Goal: Communication & Community: Answer question/provide support

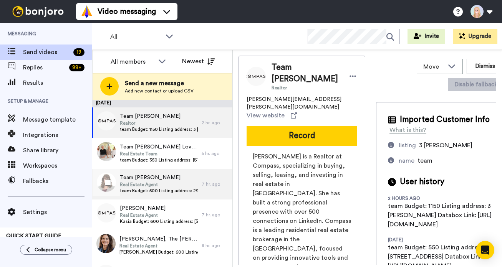
scroll to position [447, 0]
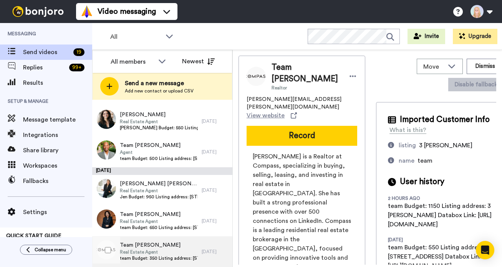
click at [151, 248] on span "Team Mike Page" at bounding box center [159, 246] width 78 height 8
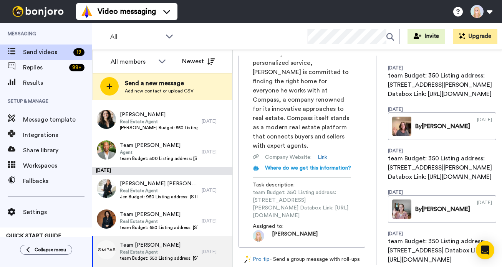
scroll to position [0, 100]
drag, startPoint x: 252, startPoint y: 172, endPoint x: 371, endPoint y: 176, distance: 118.7
click at [371, 176] on div "Team Mike Page Real Estate Agent mike.page@compass.com View website Record Mike…" at bounding box center [368, 160] width 258 height 209
copy span "https://app.databox.com/datawall/4a1a1b51b72b429cc1673ede41b9fe1f40413e468e3e49e"
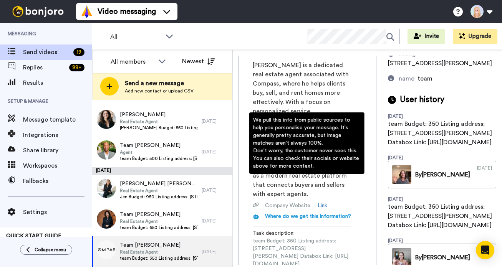
scroll to position [0, 0]
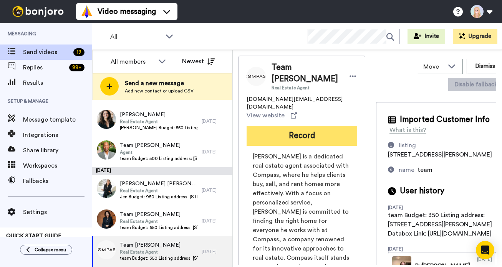
click at [308, 126] on button "Record" at bounding box center [302, 136] width 111 height 20
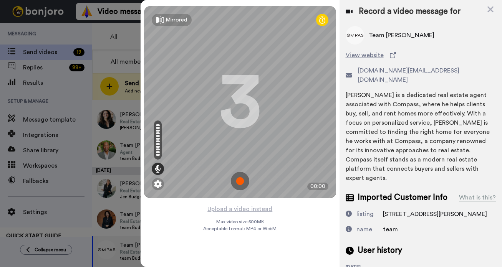
click at [241, 182] on img at bounding box center [240, 181] width 18 height 18
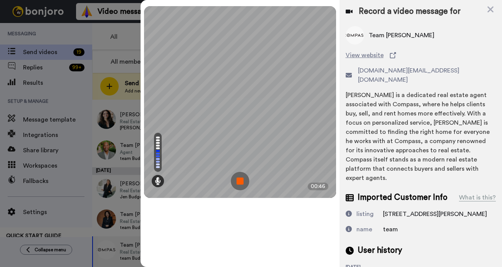
click at [241, 182] on img at bounding box center [240, 181] width 18 height 18
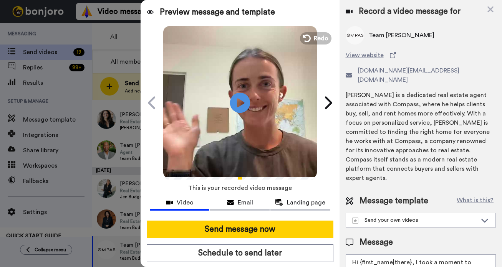
click at [237, 102] on icon "Play/Pause" at bounding box center [240, 103] width 20 height 36
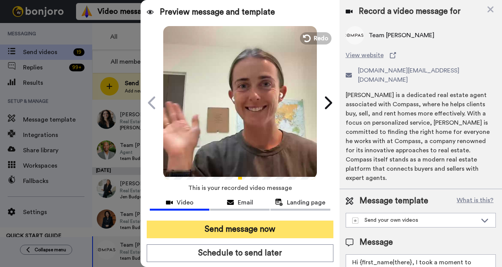
click at [247, 231] on button "Send message now" at bounding box center [240, 230] width 187 height 18
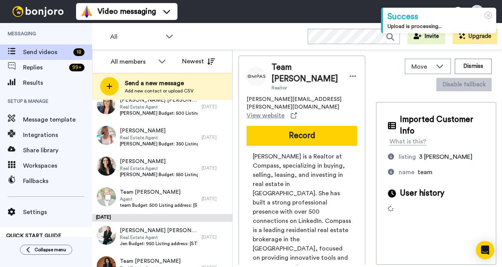
scroll to position [416, 0]
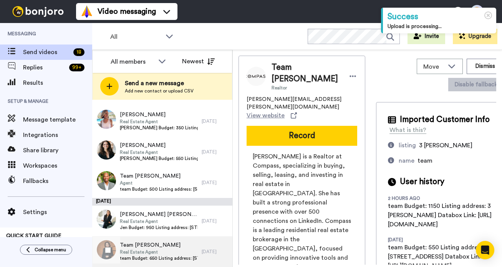
click at [166, 249] on span "Team [PERSON_NAME]" at bounding box center [159, 246] width 78 height 8
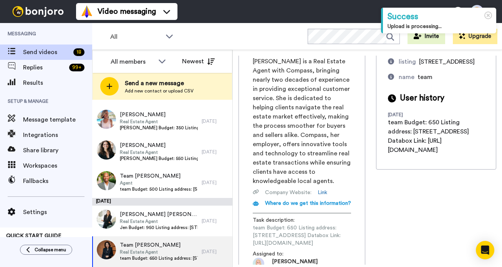
scroll to position [0, 105]
drag, startPoint x: 252, startPoint y: 216, endPoint x: 371, endPoint y: 217, distance: 118.7
click at [371, 217] on div "Team Lisa Emory Real Estate Agent lisa.emory@compass.com View website Record Li…" at bounding box center [368, 160] width 258 height 209
copy span "https://app.databox.com/datawall/a06948c2d8d5ec876c25d9814d7c7e90354a3c868e3efe1"
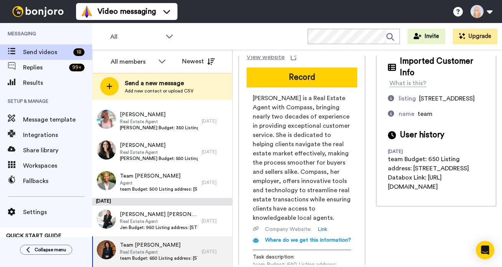
scroll to position [0, 0]
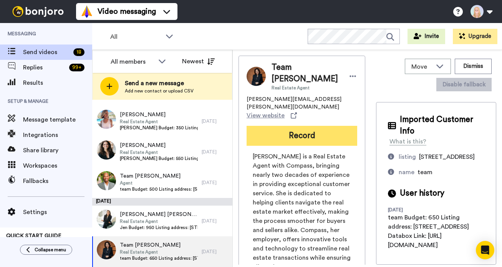
click at [305, 127] on button "Record" at bounding box center [302, 136] width 111 height 20
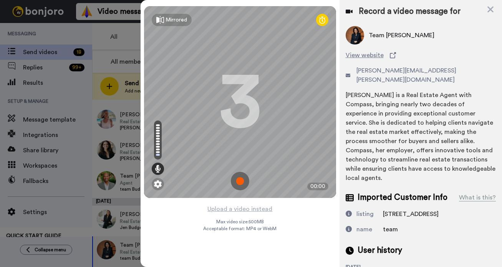
click at [239, 179] on img at bounding box center [240, 181] width 18 height 18
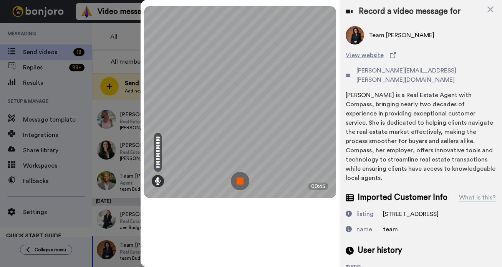
click at [239, 179] on img at bounding box center [240, 181] width 18 height 18
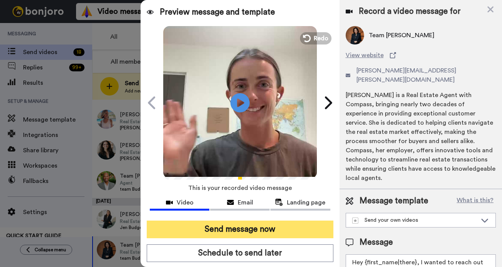
click at [246, 230] on button "Send message now" at bounding box center [240, 230] width 187 height 18
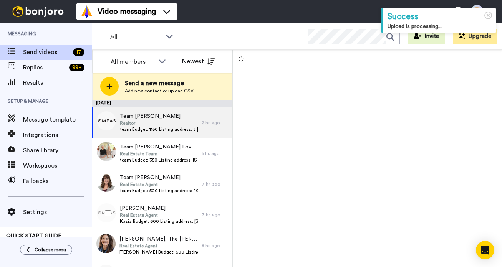
scroll to position [386, 0]
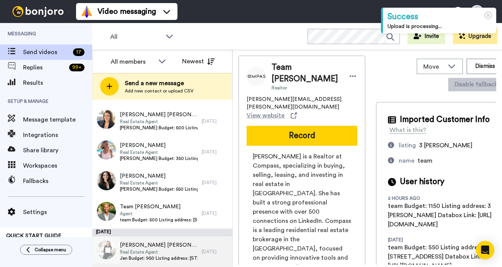
click at [172, 253] on span "Real Estate Agent" at bounding box center [159, 252] width 78 height 6
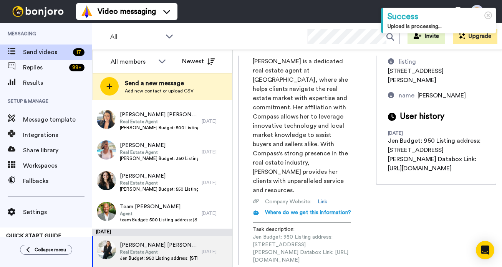
scroll to position [0, 99]
drag, startPoint x: 252, startPoint y: 216, endPoint x: 370, endPoint y: 217, distance: 117.9
click at [370, 217] on div "Jen Jen Turano Real Estate Agent jennifer.turano@compass.com View website Recor…" at bounding box center [368, 160] width 258 height 209
copy span "https://app.databox.com/datawall/7adc29dafdea372ba7f91743efaaabd11b90aa468e3ffd0"
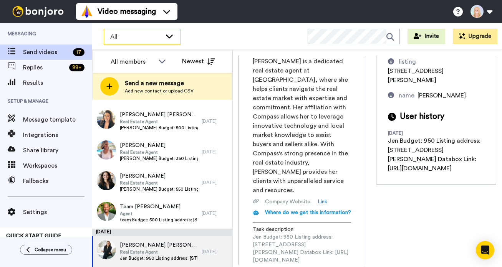
scroll to position [0, 99]
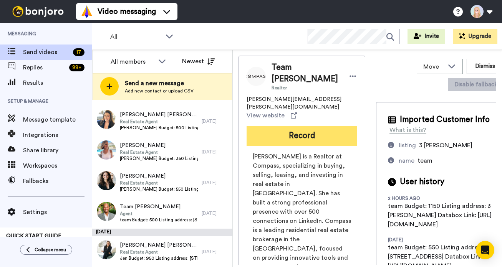
click at [252, 126] on button "Record" at bounding box center [302, 136] width 111 height 20
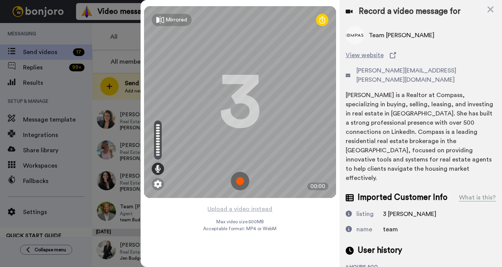
click at [241, 181] on img at bounding box center [240, 181] width 18 height 18
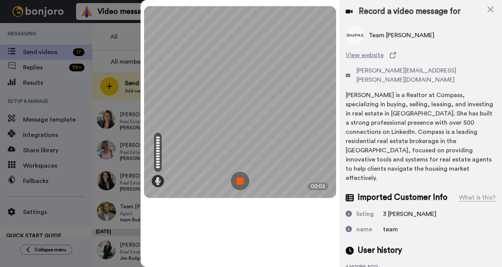
click at [239, 180] on img at bounding box center [240, 181] width 18 height 18
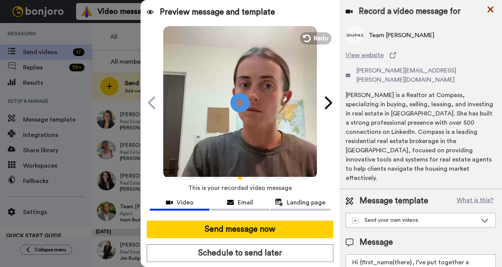
click at [491, 5] on icon at bounding box center [491, 10] width 8 height 10
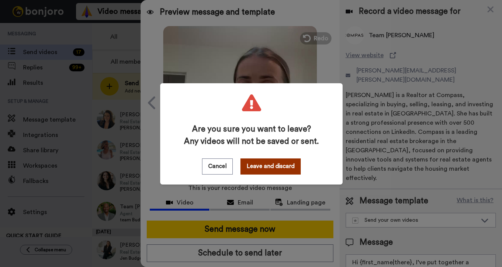
click at [257, 166] on button "Leave and discard" at bounding box center [270, 167] width 60 height 16
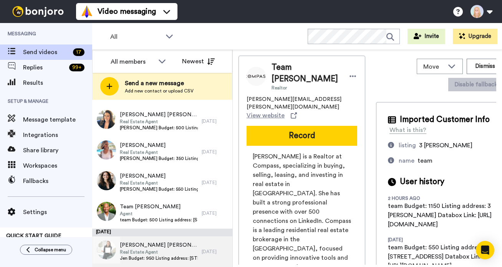
click at [160, 250] on span "Real Estate Agent" at bounding box center [159, 252] width 78 height 6
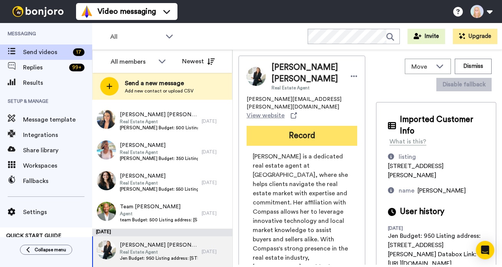
click at [308, 126] on button "Record" at bounding box center [302, 136] width 111 height 20
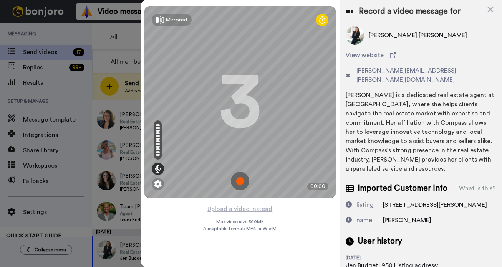
click at [240, 180] on img at bounding box center [240, 181] width 18 height 18
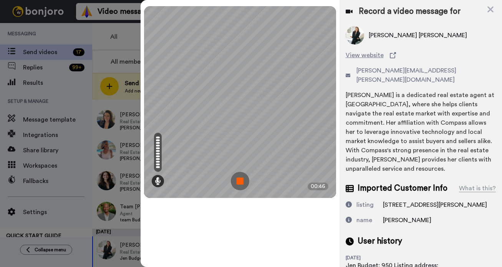
click at [240, 180] on img at bounding box center [240, 181] width 18 height 18
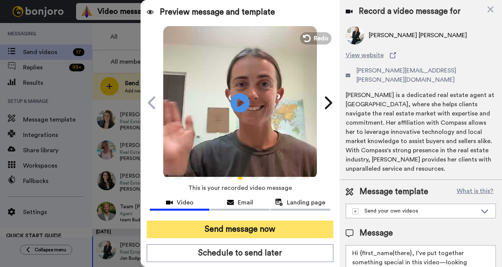
click at [251, 232] on button "Send message now" at bounding box center [240, 230] width 187 height 18
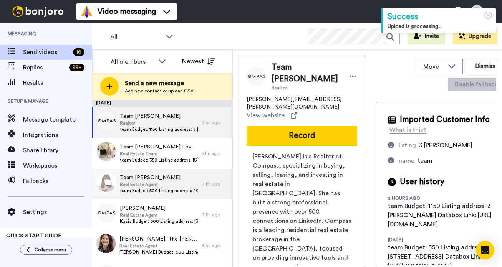
scroll to position [347, 0]
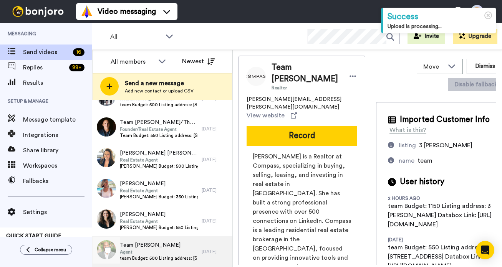
click at [164, 246] on span "Team [PERSON_NAME]" at bounding box center [159, 246] width 78 height 8
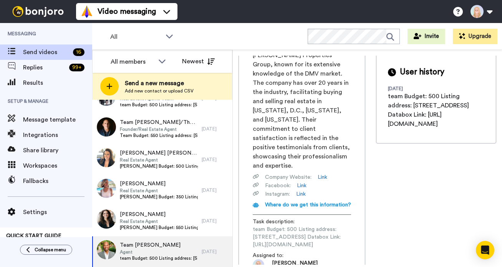
scroll to position [0, 103]
drag, startPoint x: 253, startPoint y: 217, endPoint x: 370, endPoint y: 218, distance: 117.5
click at [370, 218] on div "Team Kalonji Foreman Agent Kalonji@foremanpropertiesgroup.com View website Reco…" at bounding box center [368, 160] width 258 height 209
copy span "https://app.databox.com/datawall/376c3201b3f6f626599f77e031c492a43a59b8468e5212b"
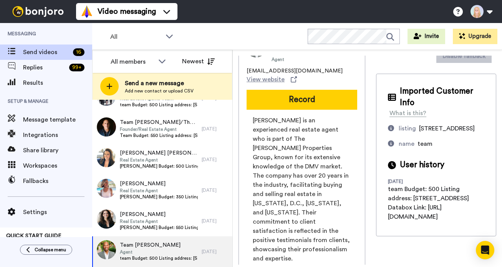
scroll to position [10, 0]
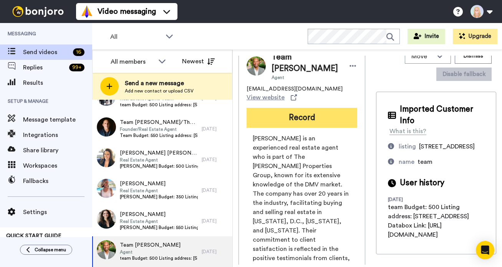
click at [303, 114] on button "Record" at bounding box center [302, 118] width 111 height 20
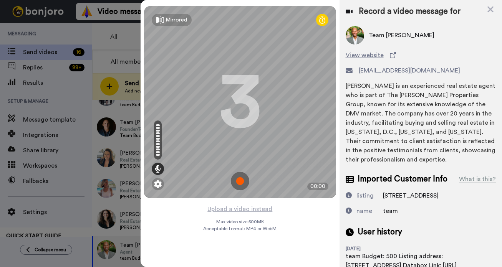
click at [239, 181] on img at bounding box center [240, 181] width 18 height 18
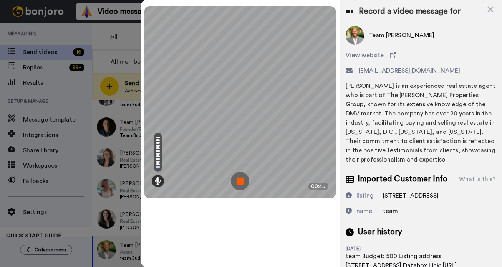
click at [239, 181] on img at bounding box center [240, 181] width 18 height 18
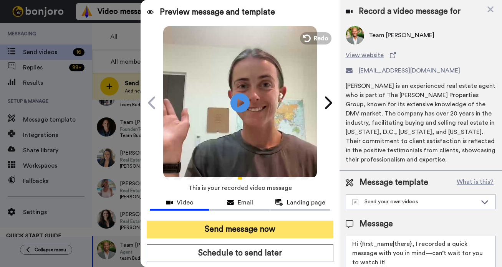
click at [240, 228] on button "Send message now" at bounding box center [240, 230] width 187 height 18
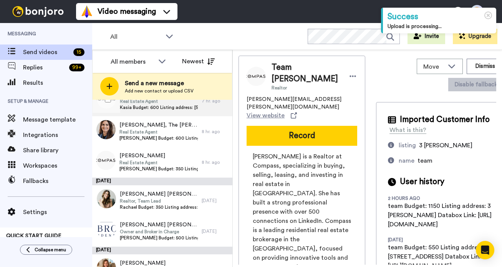
scroll to position [317, 0]
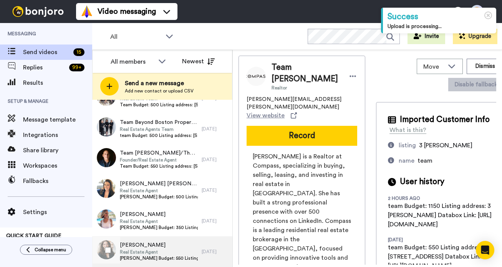
click at [162, 261] on span "[PERSON_NAME] Budget: 550 Listing address: [STREET_ADDRESS] Databox Link: [URL]…" at bounding box center [159, 258] width 78 height 6
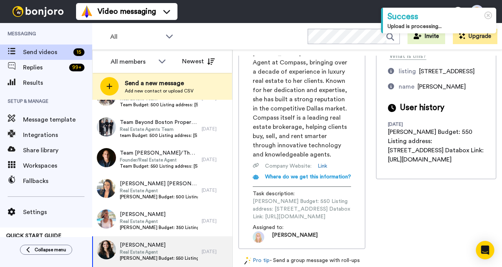
scroll to position [0, 110]
drag, startPoint x: 253, startPoint y: 217, endPoint x: 368, endPoint y: 216, distance: 114.5
click at [368, 216] on div "[PERSON_NAME] Real Estate Agent [EMAIL_ADDRESS][DOMAIN_NAME] View website Recor…" at bounding box center [368, 160] width 258 height 209
copy span "[URL][DOMAIN_NAME]"
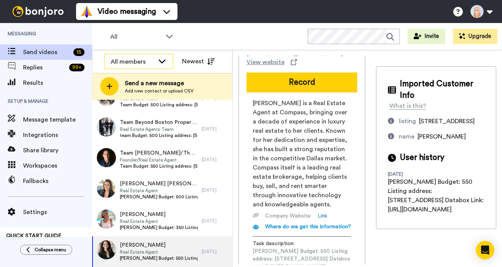
scroll to position [0, 0]
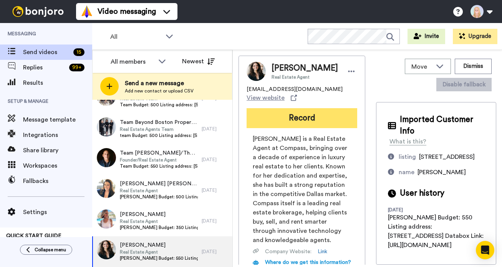
click at [302, 122] on button "Record" at bounding box center [302, 118] width 111 height 20
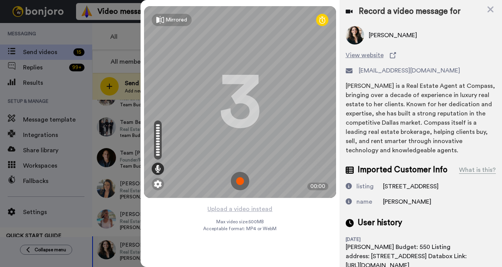
click at [240, 180] on img at bounding box center [240, 181] width 18 height 18
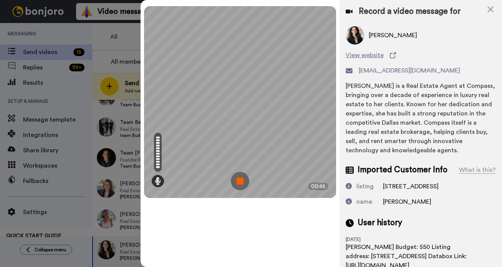
click at [241, 181] on img at bounding box center [240, 181] width 18 height 18
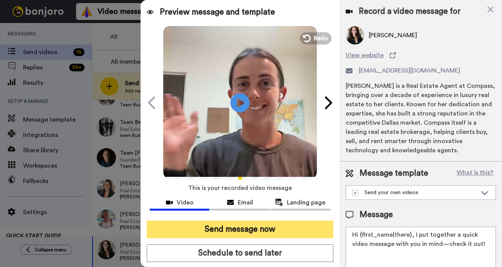
click at [240, 225] on button "Send message now" at bounding box center [240, 230] width 187 height 18
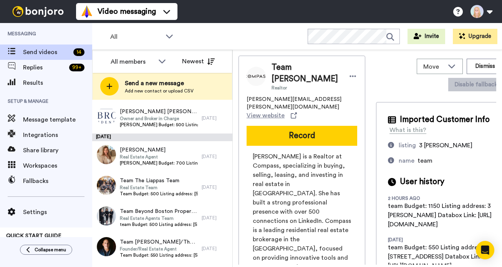
scroll to position [286, 0]
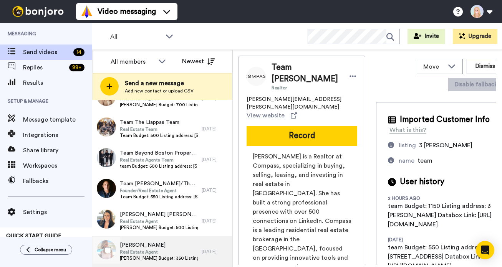
click at [150, 255] on span "Real Estate Agent" at bounding box center [159, 252] width 78 height 6
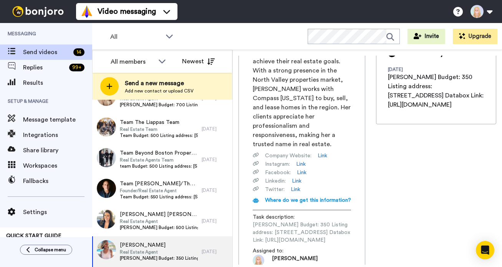
scroll to position [0, 108]
drag, startPoint x: 254, startPoint y: 215, endPoint x: 370, endPoint y: 213, distance: 116.4
click at [370, 213] on div "Kerry Kerry Tishuck Real Estate Agent kerry@kerrytishuck.com View website Recor…" at bounding box center [368, 160] width 258 height 209
copy span "https://app.databox.com/datawall/264a07de17535cdd884cdb989827e5422b5e6ac68e52ad8"
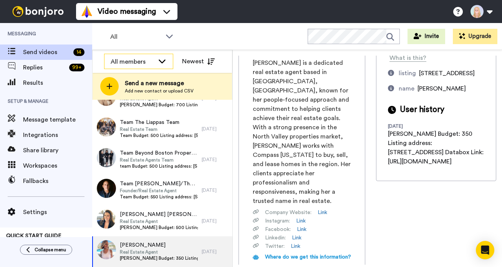
scroll to position [0, 0]
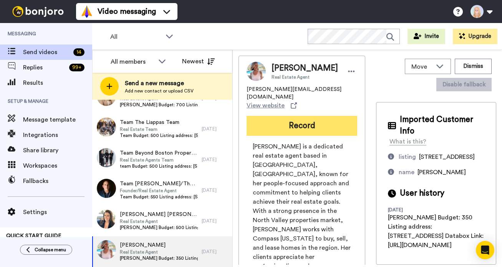
click at [304, 123] on button "Record" at bounding box center [302, 126] width 111 height 20
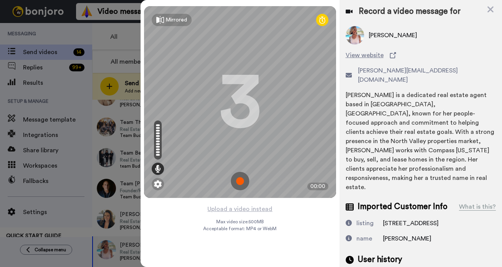
click at [240, 179] on img at bounding box center [240, 181] width 18 height 18
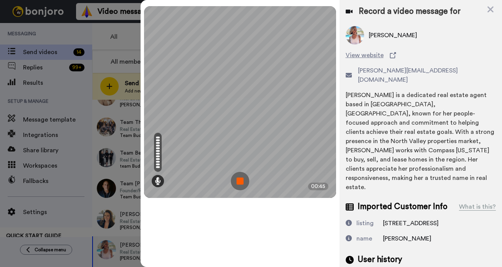
click at [240, 179] on img at bounding box center [240, 181] width 18 height 18
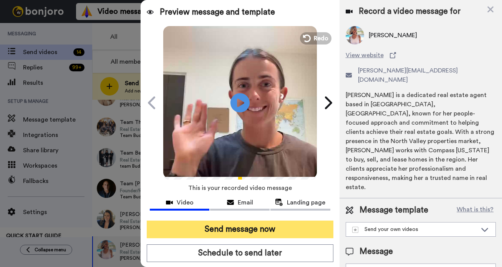
click at [257, 229] on button "Send message now" at bounding box center [240, 230] width 187 height 18
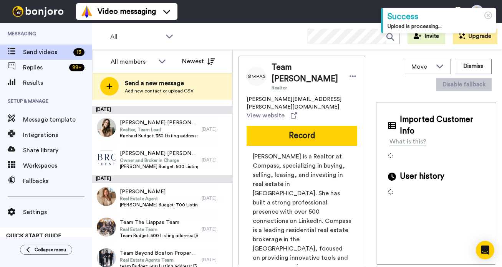
scroll to position [255, 0]
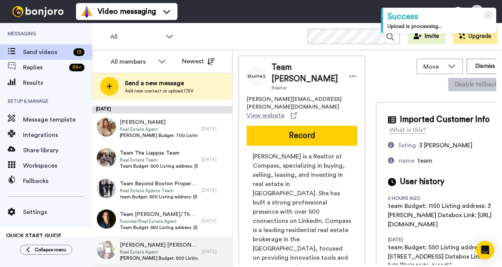
click at [167, 252] on span "Real Estate Agent" at bounding box center [159, 252] width 78 height 6
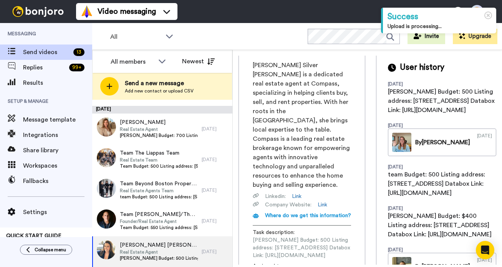
scroll to position [0, 103]
drag, startPoint x: 253, startPoint y: 218, endPoint x: 370, endPoint y: 217, distance: 117.2
click at [370, 217] on div "Catherine Catherine Silver Smith Real Estate Agent catherine.smith@compass.com …" at bounding box center [368, 160] width 258 height 209
copy span "https://app.databox.com/datawall/c09f773a4e6f4796b517b7ec806e48cc34a45e068e5310f"
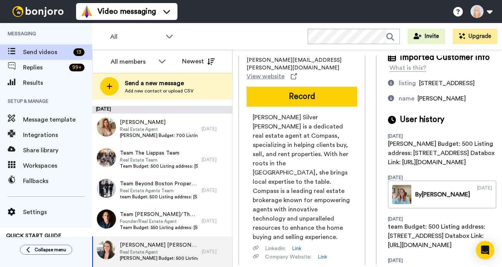
scroll to position [0, 0]
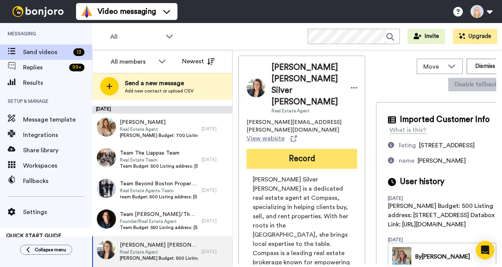
click at [305, 149] on button "Record" at bounding box center [302, 159] width 111 height 20
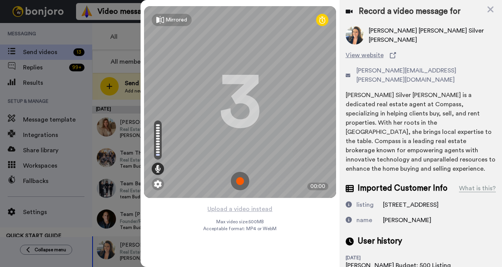
click at [241, 181] on img at bounding box center [240, 181] width 18 height 18
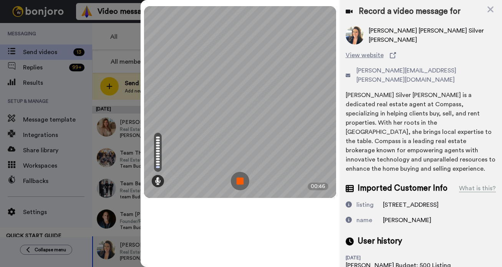
click at [241, 181] on img at bounding box center [240, 181] width 18 height 18
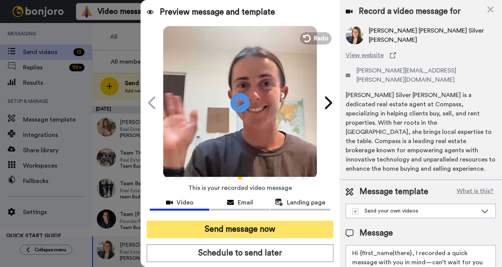
click at [265, 231] on button "Send message now" at bounding box center [240, 230] width 187 height 18
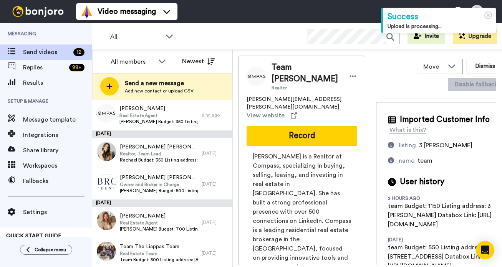
scroll to position [224, 0]
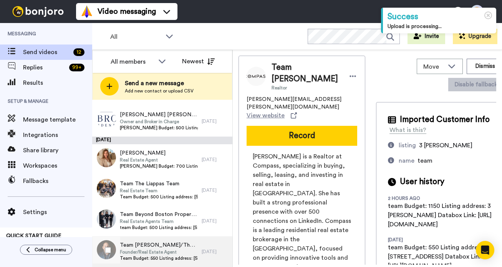
click at [162, 253] on span "Founder/Real Estate Agent" at bounding box center [159, 252] width 78 height 6
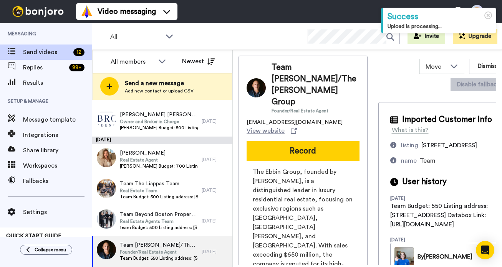
click at [360, 80] on div "Team Luke Ebbin/The Ebbin Group Founder/Real Estate Agent team@theebbingroup.co…" at bounding box center [303, 256] width 129 height 401
click at [369, 84] on icon at bounding box center [372, 88] width 7 height 8
click at [377, 128] on li "Dismiss" at bounding box center [381, 127] width 56 height 11
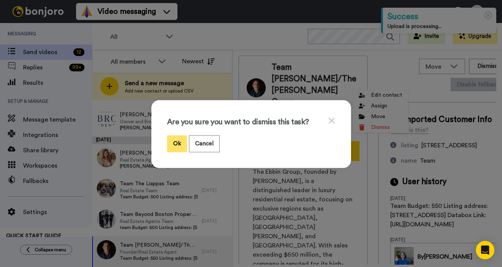
click at [171, 141] on button "Ok" at bounding box center [177, 144] width 20 height 17
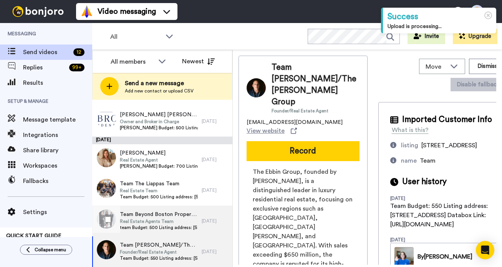
scroll to position [194, 0]
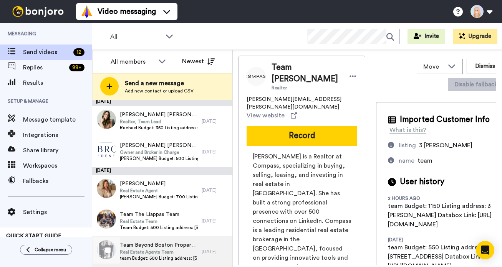
click at [165, 260] on span "team Budget: 500 Listing address: 1780 Central Ave Databox Link: https://app.da…" at bounding box center [159, 258] width 78 height 6
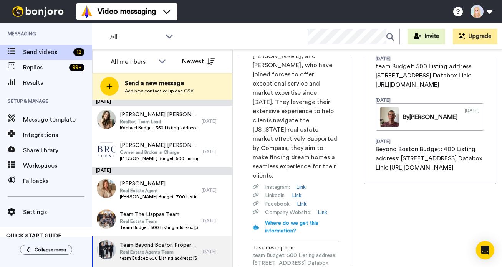
scroll to position [0, 99]
drag, startPoint x: 252, startPoint y: 215, endPoint x: 368, endPoint y: 217, distance: 116.0
click at [368, 217] on div "Team Beyond Boston Properties Real Estate Agents Team maura.dolan@compass.com V…" at bounding box center [368, 160] width 258 height 209
copy span "https://app.databox.com/datawall/a5fc492da6f16f7a978835ff32198225275054c68e5373c"
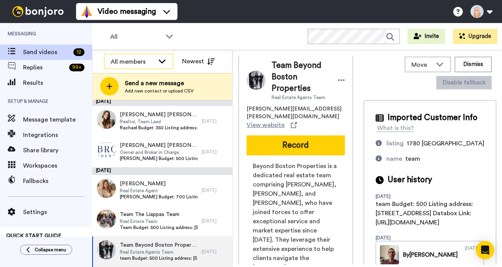
scroll to position [0, 0]
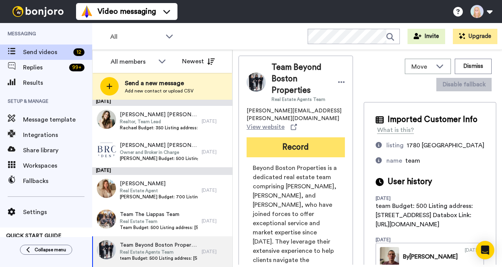
click at [281, 138] on button "Record" at bounding box center [296, 148] width 98 height 20
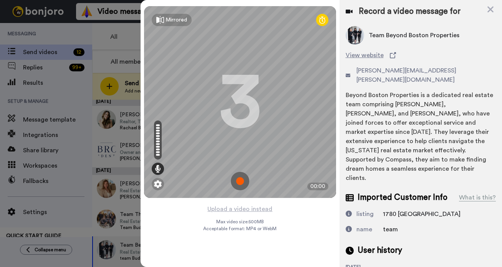
click at [238, 180] on img at bounding box center [240, 181] width 18 height 18
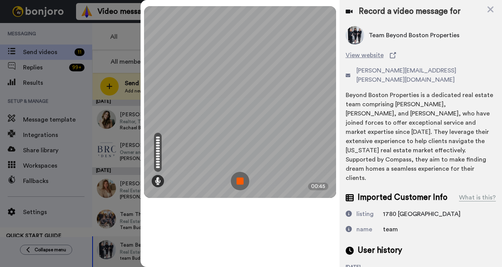
click at [239, 186] on img at bounding box center [240, 181] width 18 height 18
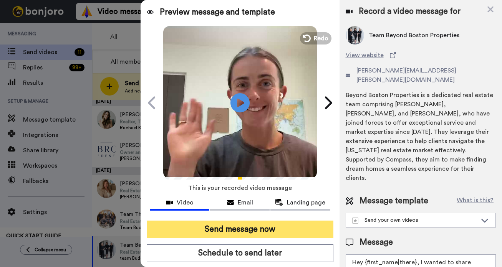
click at [263, 229] on button "Send message now" at bounding box center [240, 230] width 187 height 18
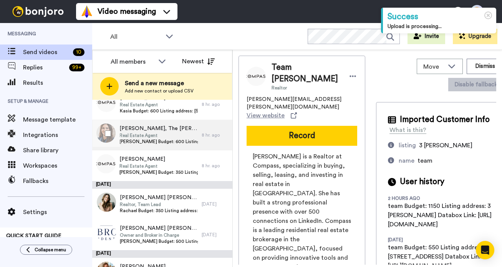
scroll to position [163, 0]
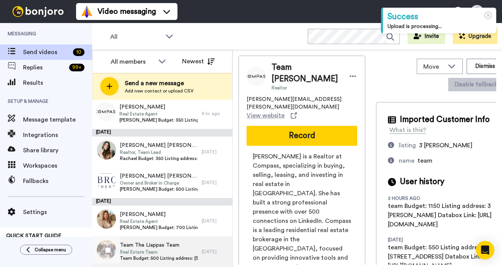
click at [162, 248] on span "Team The Liappas Team" at bounding box center [159, 246] width 78 height 8
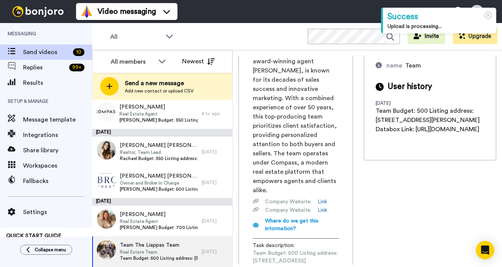
scroll to position [0, 104]
drag, startPoint x: 252, startPoint y: 217, endPoint x: 369, endPoint y: 216, distance: 117.2
click at [369, 216] on div "Team The Liappas Team Real Estate Team [PERSON_NAME][EMAIL_ADDRESS][DOMAIN_NAME…" at bounding box center [368, 160] width 258 height 209
copy span "[URL][DOMAIN_NAME]"
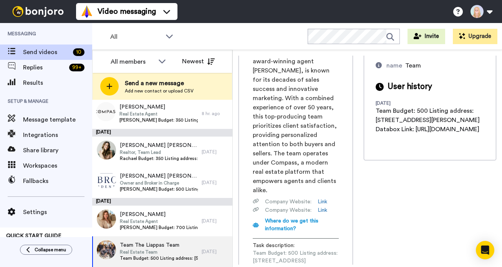
scroll to position [0, 102]
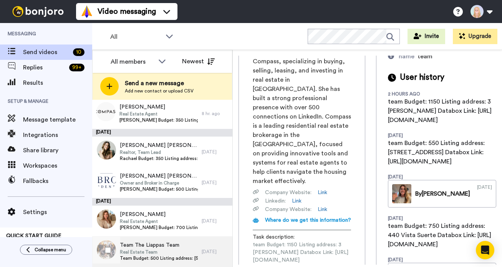
click at [147, 255] on span "Team Budget: 500 Listing address: [STREET_ADDRESS][PERSON_NAME] Databox Link: […" at bounding box center [159, 258] width 78 height 6
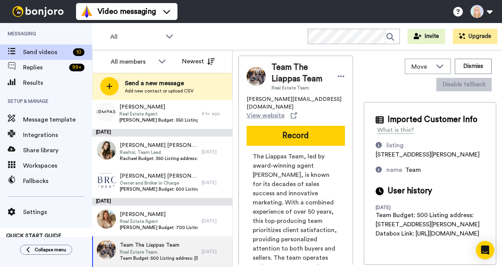
scroll to position [0, 71]
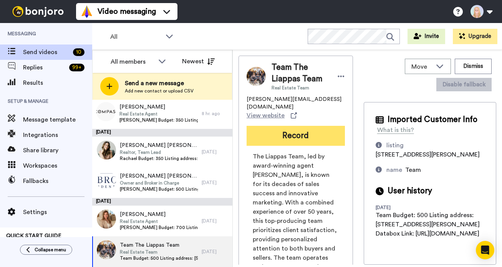
click at [273, 126] on button "Record" at bounding box center [296, 136] width 98 height 20
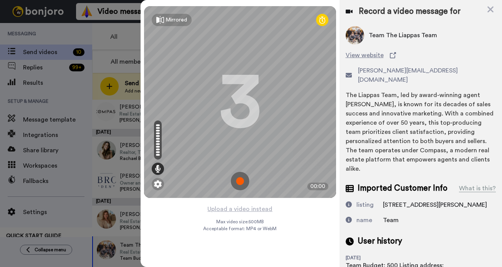
click at [240, 181] on img at bounding box center [240, 181] width 18 height 18
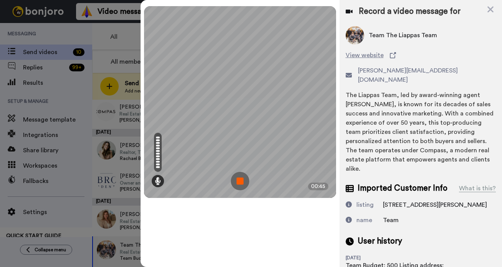
click at [240, 181] on img at bounding box center [240, 181] width 18 height 18
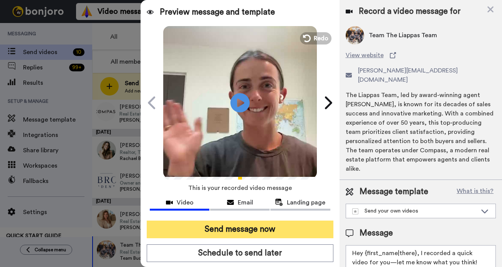
click at [255, 229] on button "Send message now" at bounding box center [240, 230] width 187 height 18
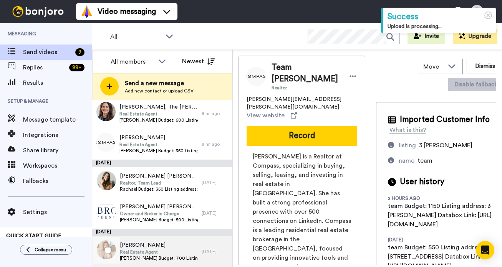
click at [165, 252] on span "Real Estate Agent" at bounding box center [159, 252] width 78 height 6
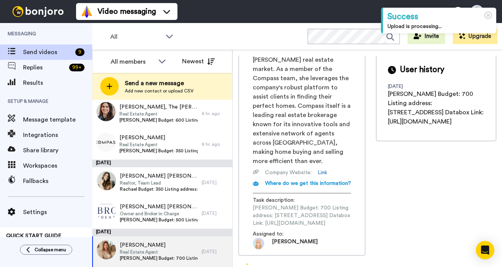
scroll to position [0, 108]
drag, startPoint x: 253, startPoint y: 217, endPoint x: 370, endPoint y: 216, distance: 117.2
click at [370, 216] on div "Cathleen Cathleen Turner Real Estate Agent cathleen.turner@compass.com View web…" at bounding box center [368, 160] width 258 height 209
copy span "https://app.databox.com/datawall/9be1bd39688cb423fc9a0c9b0152d5652804a7468e57bd9"
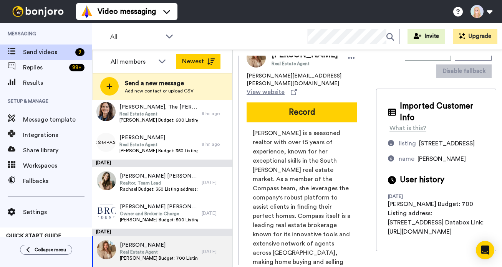
scroll to position [13, 0]
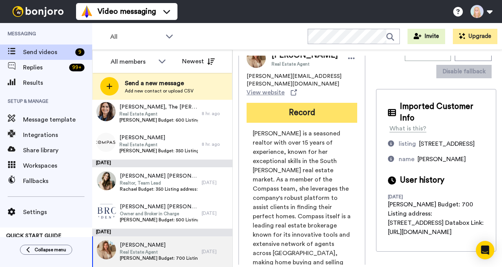
click at [247, 114] on button "Record" at bounding box center [302, 113] width 111 height 20
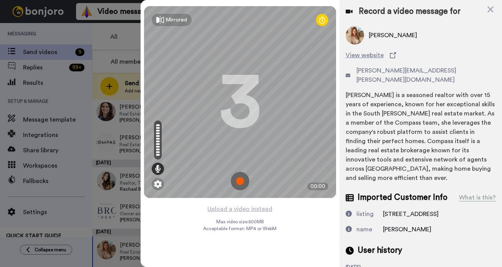
click at [239, 180] on img at bounding box center [240, 181] width 18 height 18
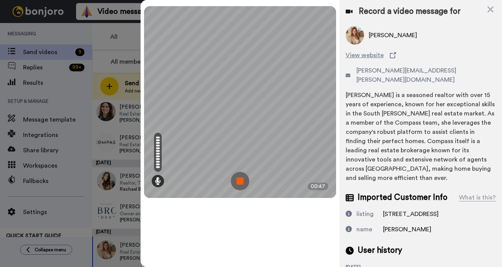
click at [239, 180] on img at bounding box center [240, 181] width 18 height 18
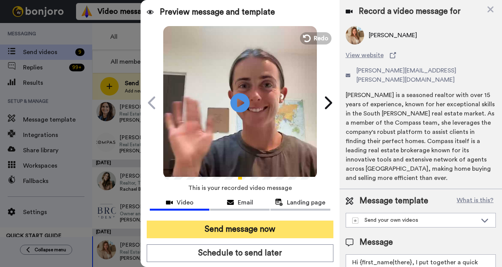
click at [252, 229] on button "Send message now" at bounding box center [240, 230] width 187 height 18
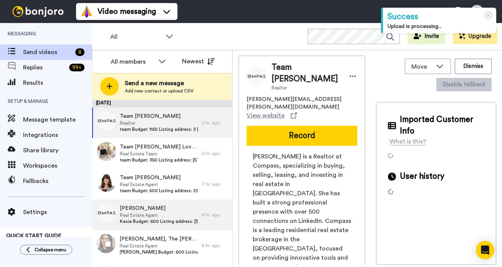
scroll to position [94, 0]
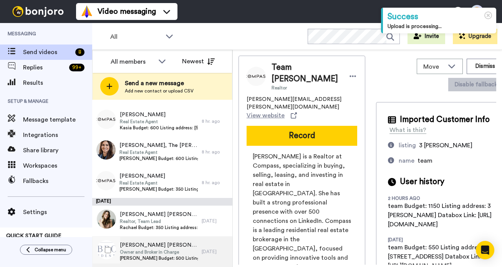
click at [156, 250] on span "Owner and Broker in Charge" at bounding box center [159, 252] width 78 height 6
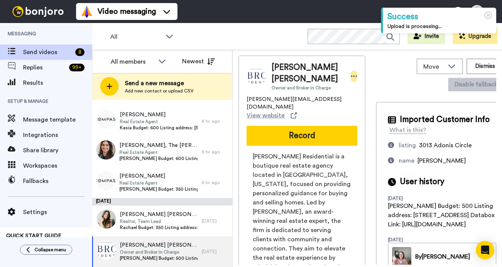
click at [351, 73] on icon at bounding box center [354, 77] width 7 height 8
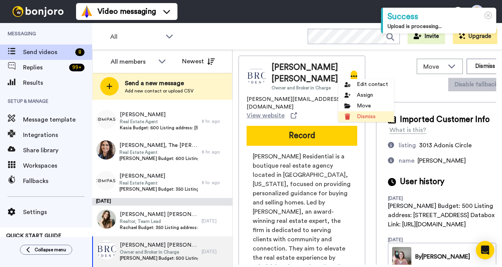
click at [356, 118] on li "Dismiss" at bounding box center [366, 116] width 56 height 11
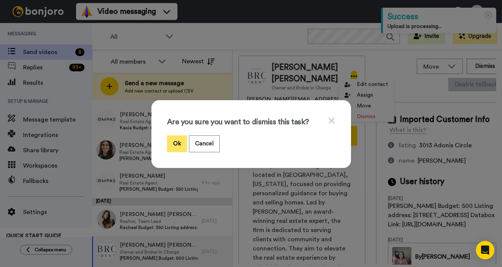
click at [182, 143] on button "Ok" at bounding box center [177, 144] width 20 height 17
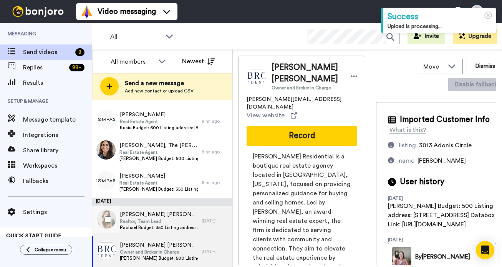
scroll to position [63, 0]
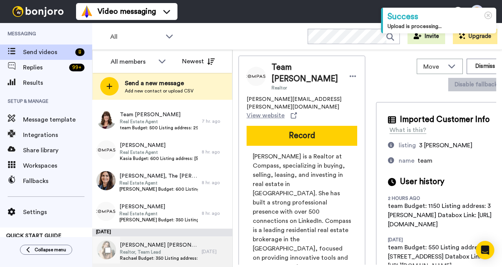
click at [160, 254] on span "Realtor, Team Lead" at bounding box center [159, 252] width 78 height 6
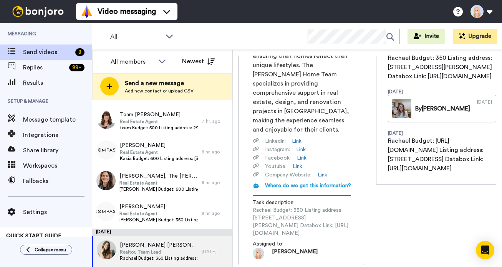
scroll to position [0, 106]
drag, startPoint x: 252, startPoint y: 217, endPoint x: 370, endPoint y: 217, distance: 117.5
click at [370, 217] on div "Rachael Rachael Harmon Realtor, Team Lead rachael@harmonhome.team View website …" at bounding box center [368, 160] width 258 height 209
copy span "https://app.databox.com/datawall/d98b5dd7260a1434071f227d0599599429f0cac68e68363"
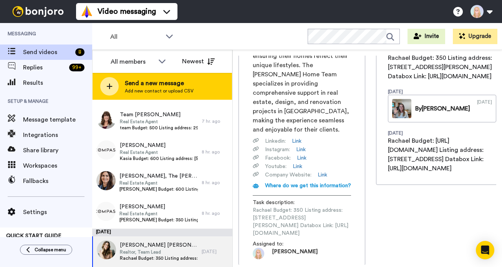
scroll to position [18, 0]
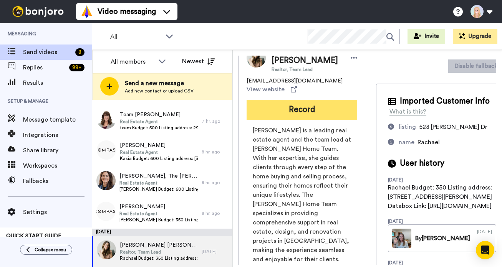
click at [247, 105] on button "Record" at bounding box center [302, 110] width 111 height 20
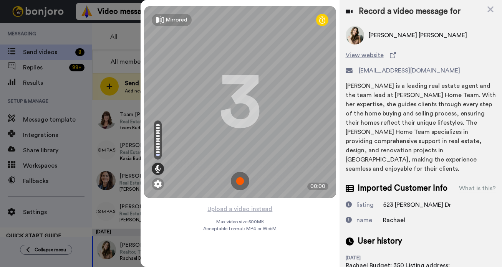
click at [240, 180] on img at bounding box center [240, 181] width 18 height 18
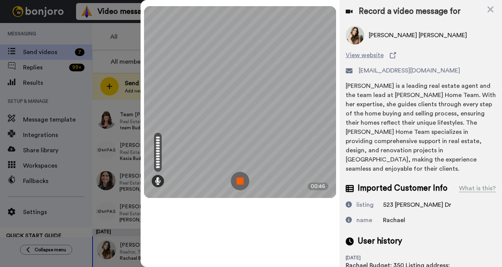
click at [240, 180] on img at bounding box center [240, 181] width 18 height 18
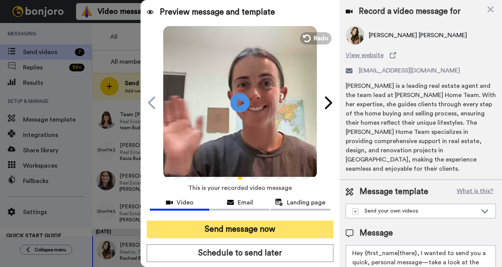
click at [259, 229] on button "Send message now" at bounding box center [240, 230] width 187 height 18
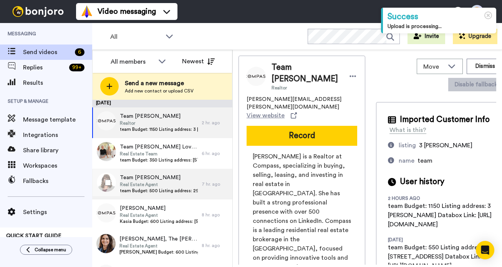
scroll to position [25, 0]
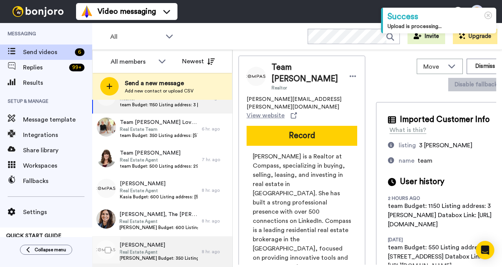
click at [149, 250] on span "Real Estate Agent" at bounding box center [158, 252] width 78 height 6
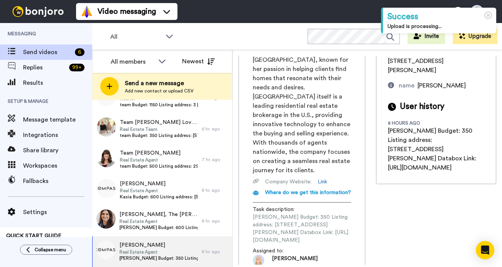
scroll to position [0, 98]
drag, startPoint x: 253, startPoint y: 217, endPoint x: 368, endPoint y: 216, distance: 115.6
click at [368, 216] on div "[PERSON_NAME] Real Estate Agent [PERSON_NAME][EMAIL_ADDRESS][PERSON_NAME][DOMAI…" at bounding box center [368, 160] width 258 height 209
copy span "[URL][DOMAIN_NAME]"
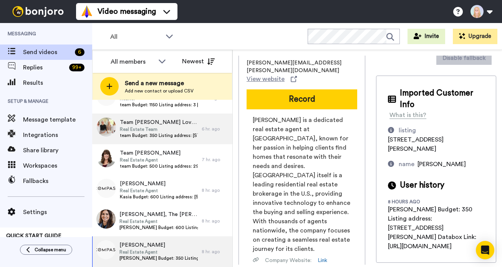
scroll to position [0, 0]
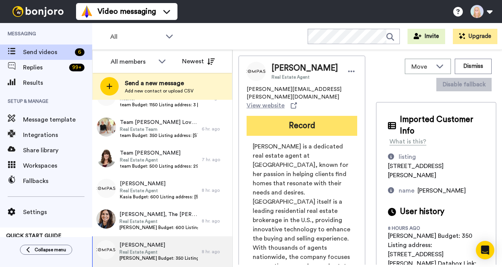
click at [251, 126] on button "Record" at bounding box center [302, 126] width 111 height 20
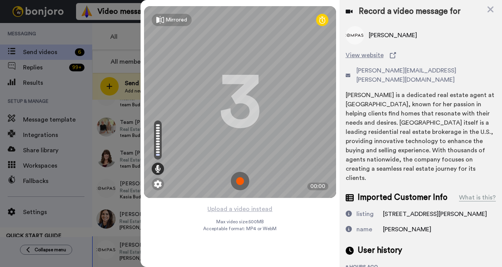
click at [239, 181] on img at bounding box center [240, 181] width 18 height 18
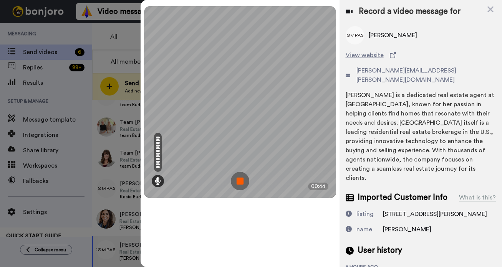
click at [243, 176] on img at bounding box center [240, 181] width 18 height 18
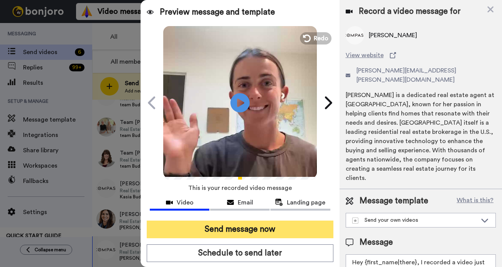
click at [260, 227] on button "Send message now" at bounding box center [240, 230] width 187 height 18
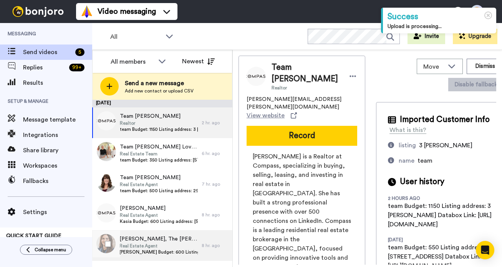
click at [167, 248] on span "Real Estate Agent" at bounding box center [158, 246] width 78 height 6
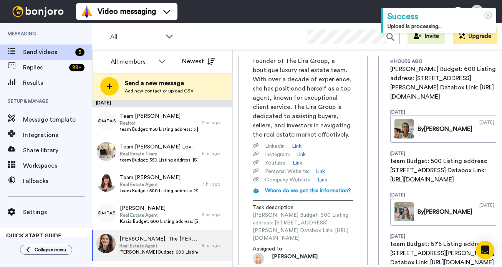
scroll to position [0, 106]
drag, startPoint x: 252, startPoint y: 191, endPoint x: 371, endPoint y: 191, distance: 118.7
click at [371, 191] on div "Gabriela Gabriela Lira, The Lira Group Real Estate Agent gabriela.lira@compass.…" at bounding box center [368, 160] width 258 height 209
copy span "https://app.databox.com/datawall/43b79974d296f3984e0001377bf36b0a5aee77868e7c869"
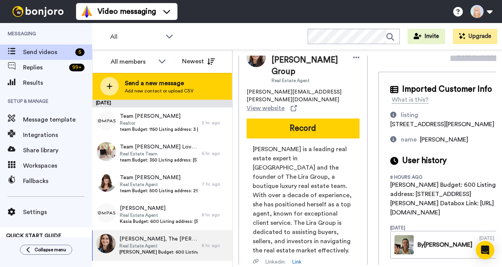
scroll to position [27, 0]
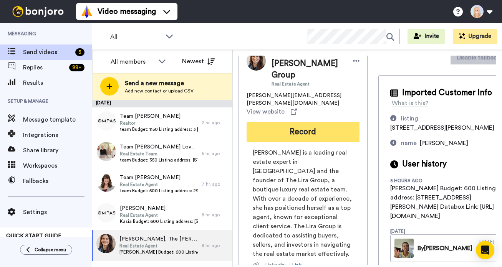
click at [247, 122] on button "Record" at bounding box center [303, 132] width 113 height 20
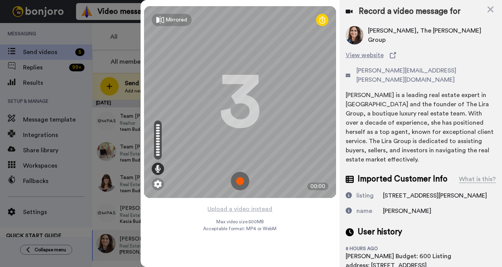
click at [240, 178] on img at bounding box center [240, 181] width 18 height 18
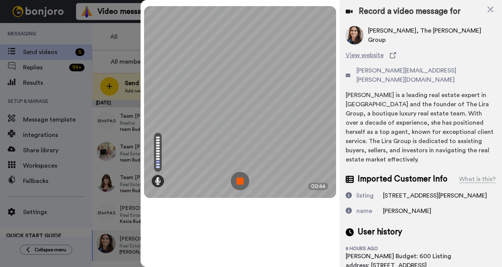
click at [240, 178] on img at bounding box center [240, 181] width 18 height 18
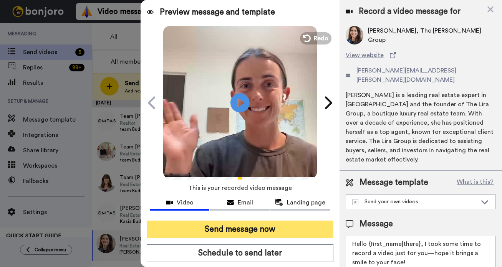
click at [254, 231] on button "Send message now" at bounding box center [240, 230] width 187 height 18
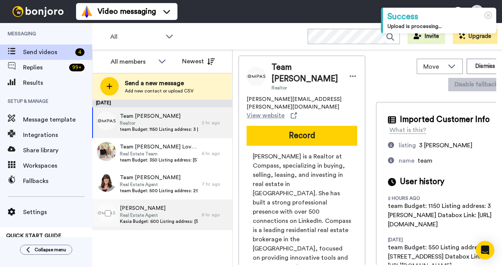
click at [166, 212] on span "Real Estate Agent" at bounding box center [159, 215] width 78 height 6
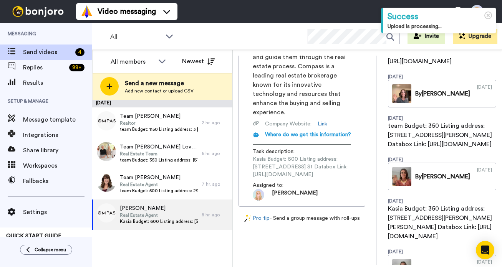
scroll to position [0, 103]
drag, startPoint x: 253, startPoint y: 159, endPoint x: 371, endPoint y: 158, distance: 118.3
click at [371, 158] on div "Kasia Kasia McCormick Real Estate Agent Kasia.mccormick@compass.com View websit…" at bounding box center [368, 160] width 258 height 209
copy span "https://app.databox.com/datawall/d591e8a3a32251c3706b1e6239dc69b818ce06468e7d172"
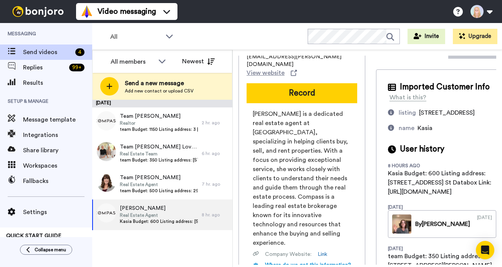
scroll to position [23, 0]
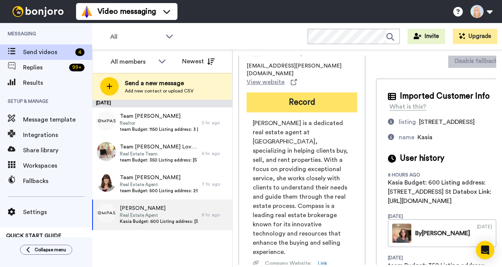
click at [247, 101] on button "Record" at bounding box center [302, 103] width 111 height 20
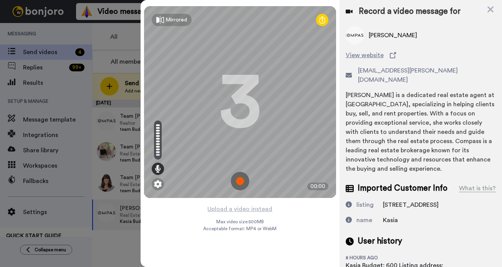
click at [238, 181] on img at bounding box center [240, 181] width 18 height 18
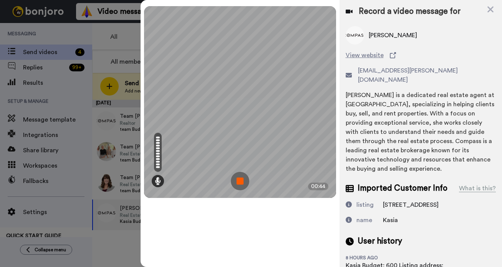
click at [238, 181] on img at bounding box center [240, 181] width 18 height 18
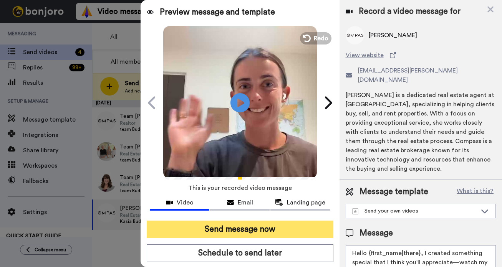
click at [234, 226] on button "Send message now" at bounding box center [240, 230] width 187 height 18
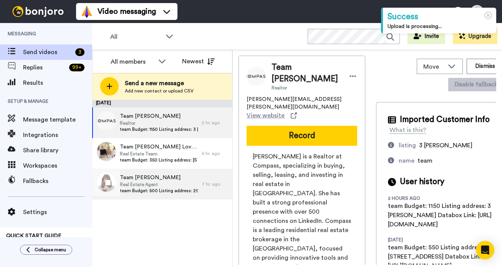
click at [168, 186] on span "Real Estate Agent" at bounding box center [159, 185] width 78 height 6
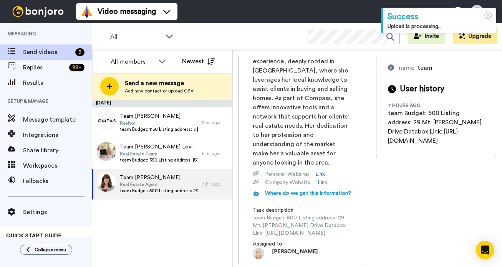
scroll to position [0, 101]
drag, startPoint x: 252, startPoint y: 217, endPoint x: 368, endPoint y: 214, distance: 116.0
click at [368, 214] on div "Team Lori Saia Odisio Real Estate Agent lori.odisio@compass.com View website Re…" at bounding box center [368, 160] width 258 height 209
copy span "https://app.databox.com/datawall/cf640f28c3697bc5f7ee63d5f8ed5e4e4fa78d868e7dc11"
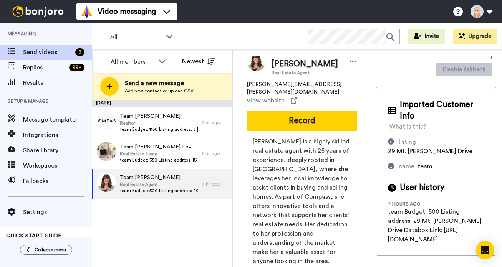
scroll to position [0, 0]
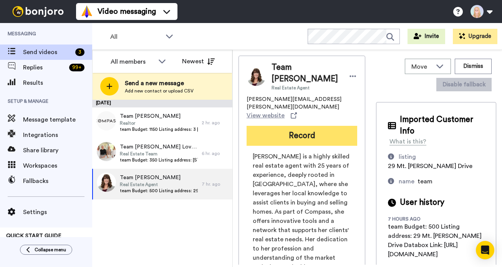
click at [249, 127] on button "Record" at bounding box center [302, 136] width 111 height 20
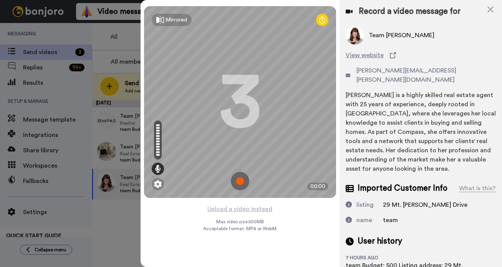
click at [239, 181] on img at bounding box center [240, 181] width 18 height 18
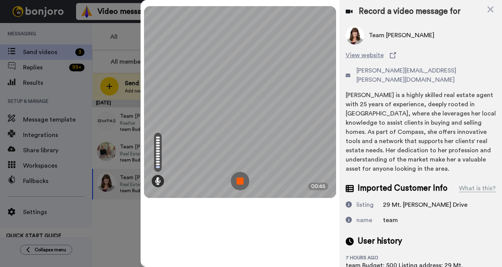
click at [239, 181] on img at bounding box center [240, 181] width 18 height 18
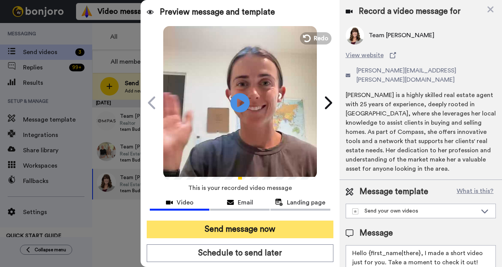
click at [252, 225] on button "Send message now" at bounding box center [240, 230] width 187 height 18
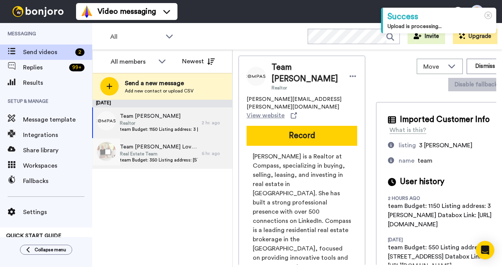
click at [179, 145] on span "Team [PERSON_NAME] Love Team" at bounding box center [159, 147] width 78 height 8
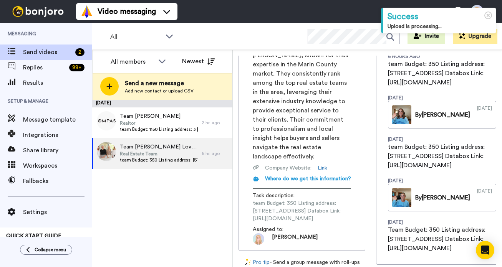
scroll to position [0, 102]
drag, startPoint x: 253, startPoint y: 189, endPoint x: 371, endPoint y: 186, distance: 117.6
click at [371, 186] on div "Team [PERSON_NAME] Love Team Real Estate Team [EMAIL_ADDRESS][DOMAIN_NAME] View…" at bounding box center [368, 160] width 258 height 209
copy span "[URL][DOMAIN_NAME]"
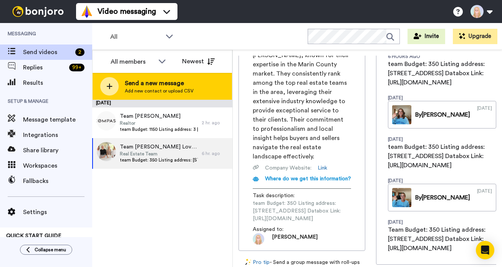
scroll to position [0, 0]
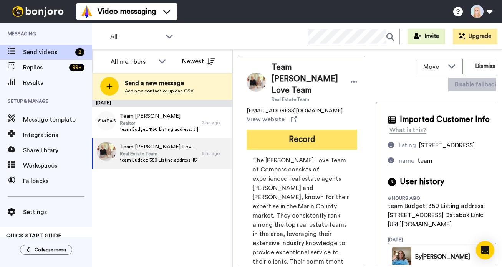
click at [247, 130] on button "Record" at bounding box center [302, 140] width 111 height 20
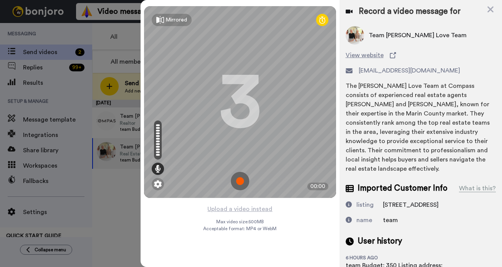
click at [242, 180] on img at bounding box center [240, 181] width 18 height 18
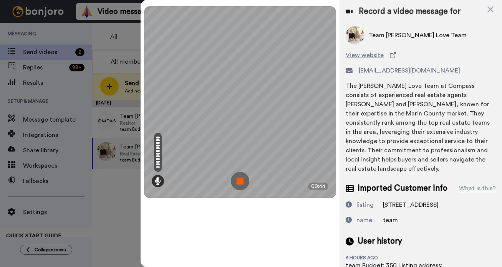
click at [242, 180] on img at bounding box center [240, 181] width 18 height 18
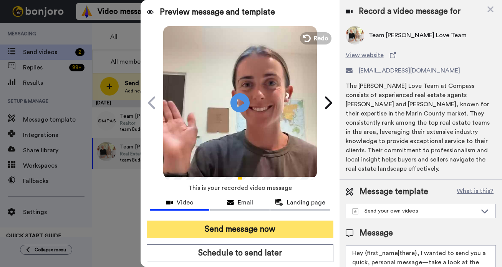
click at [264, 229] on button "Send message now" at bounding box center [240, 230] width 187 height 18
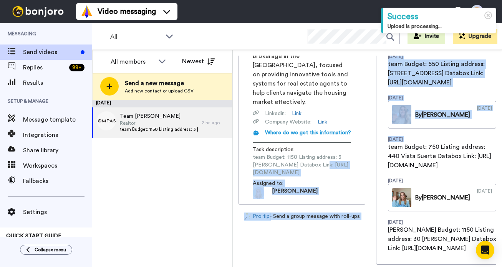
scroll to position [0, 102]
drag, startPoint x: 251, startPoint y: 146, endPoint x: 368, endPoint y: 146, distance: 116.8
click at [368, 146] on div "Team [PERSON_NAME] Realtor [PERSON_NAME][EMAIL_ADDRESS][PERSON_NAME][DOMAIN_NAM…" at bounding box center [368, 160] width 258 height 209
copy span "[URL][DOMAIN_NAME]"
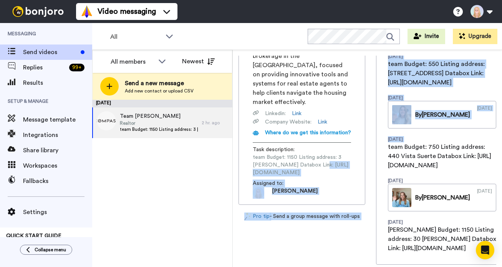
scroll to position [50, 0]
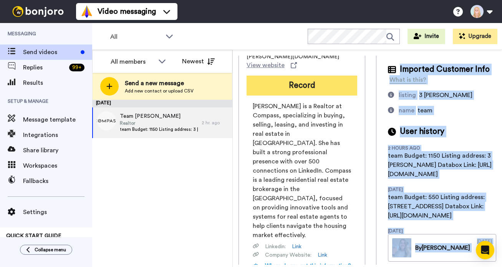
click at [248, 76] on button "Record" at bounding box center [302, 86] width 111 height 20
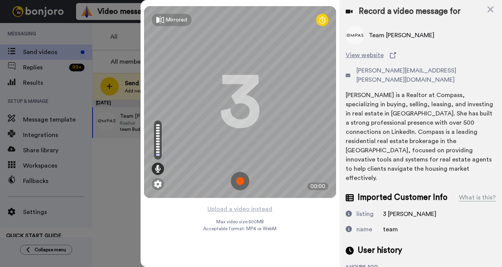
click at [240, 179] on img at bounding box center [240, 181] width 18 height 18
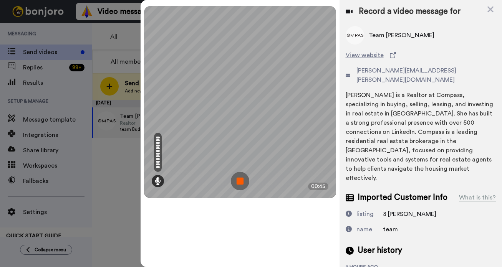
click at [240, 179] on img at bounding box center [240, 181] width 18 height 18
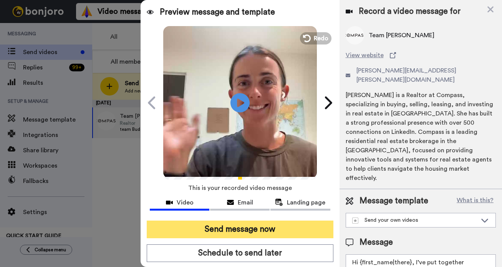
click at [263, 224] on button "Send message now" at bounding box center [240, 230] width 187 height 18
